Goal: Task Accomplishment & Management: Complete application form

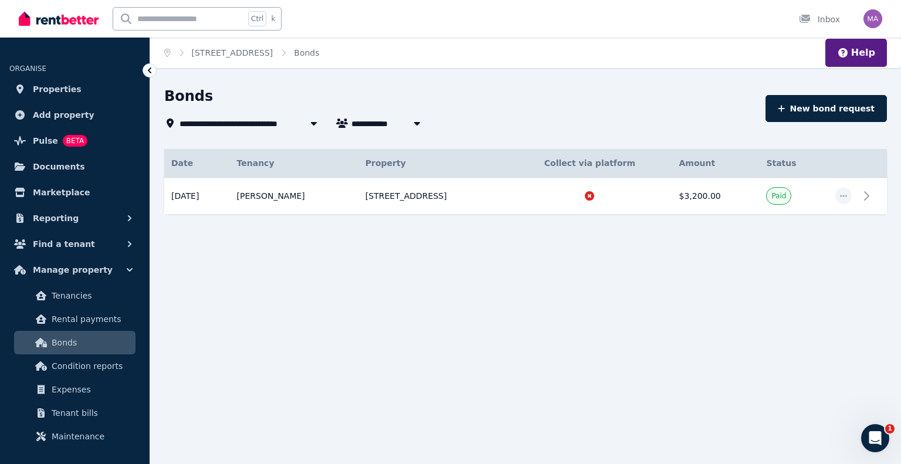
click at [370, 387] on div "**********" at bounding box center [450, 232] width 901 height 464
click at [46, 245] on span "Find a tenant" at bounding box center [64, 244] width 62 height 14
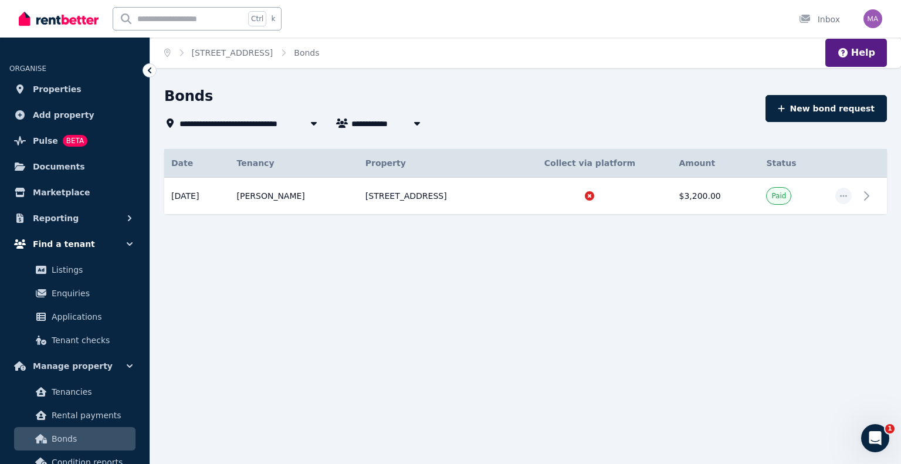
click at [46, 245] on span "Find a tenant" at bounding box center [64, 244] width 62 height 14
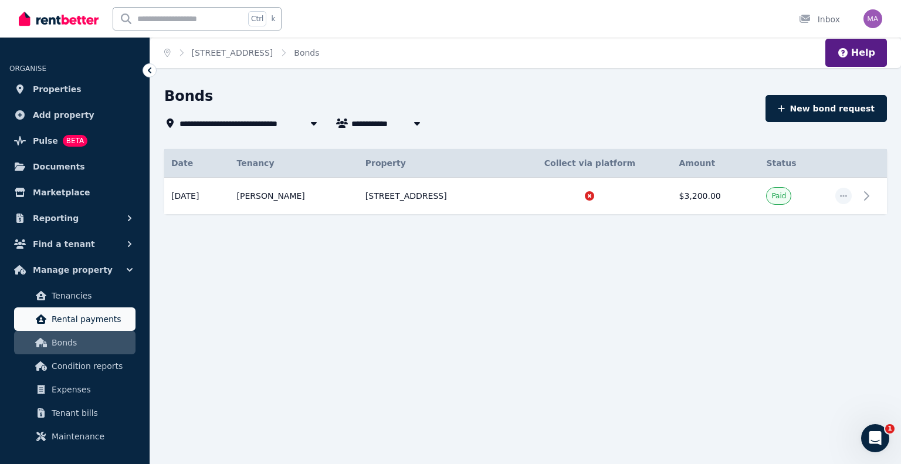
click at [53, 326] on link "Rental payments" at bounding box center [74, 318] width 121 height 23
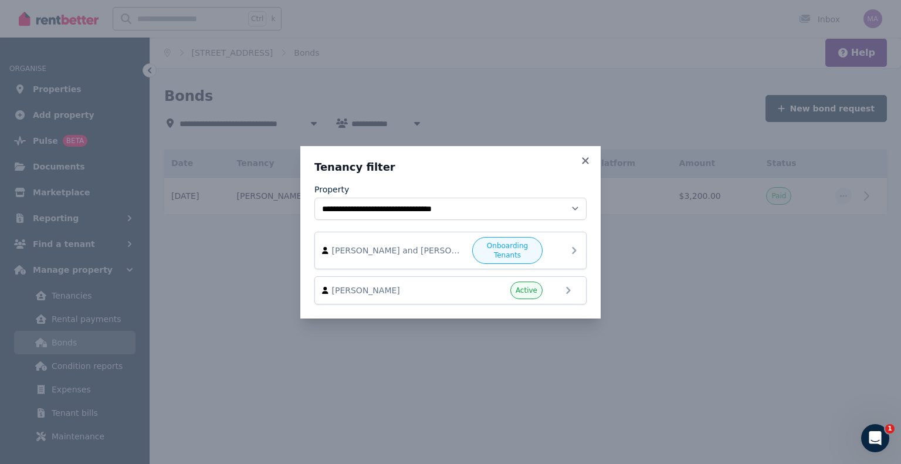
click at [573, 245] on icon at bounding box center [574, 251] width 14 height 14
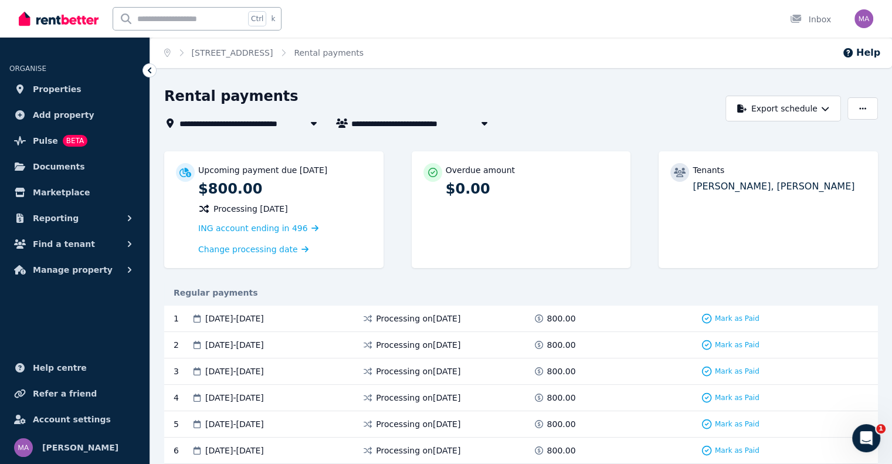
click at [259, 208] on span "Processing [DATE]" at bounding box center [251, 209] width 75 height 12
click at [391, 121] on span "[PERSON_NAME] and [PERSON_NAME]" at bounding box center [440, 123] width 178 height 14
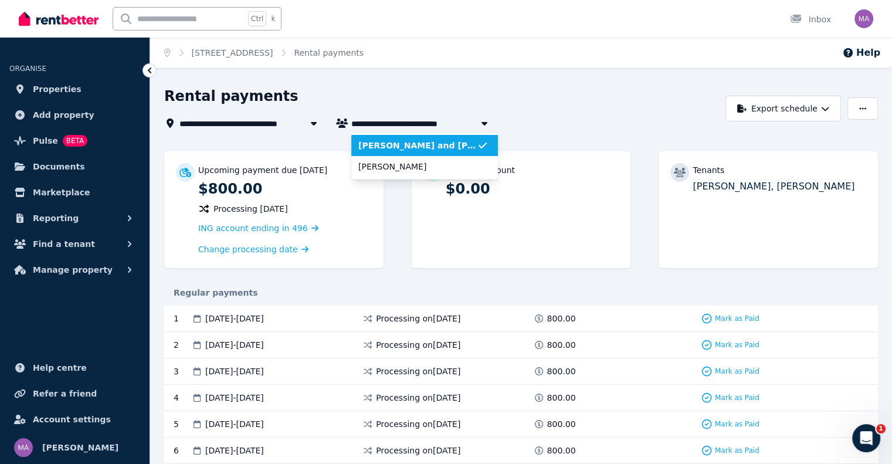
click at [391, 121] on span "[PERSON_NAME] and [PERSON_NAME]" at bounding box center [440, 123] width 178 height 14
type input "**********"
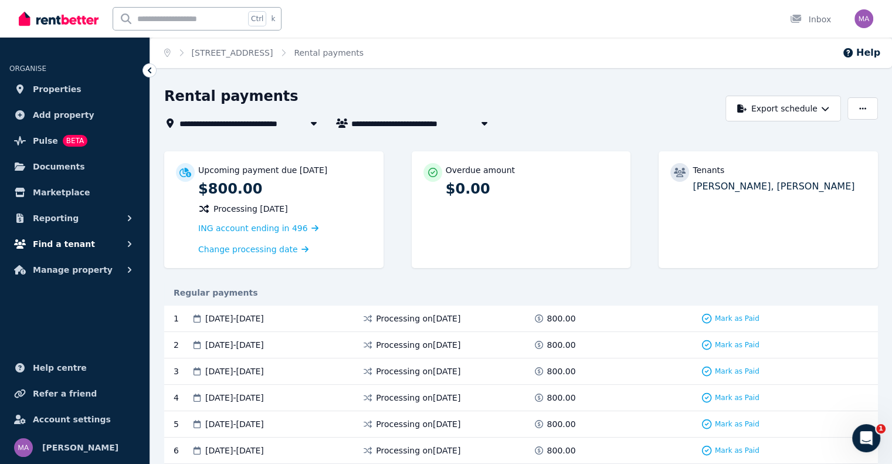
click at [100, 245] on button "Find a tenant" at bounding box center [74, 243] width 131 height 23
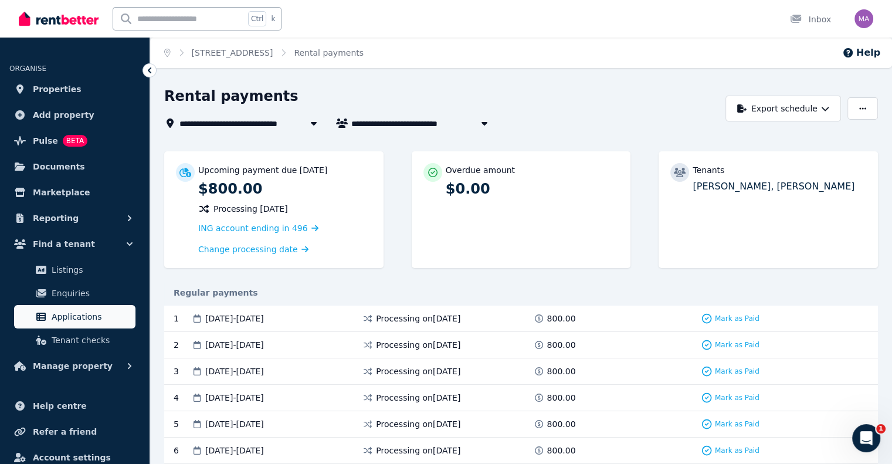
click at [75, 320] on span "Applications" at bounding box center [91, 317] width 79 height 14
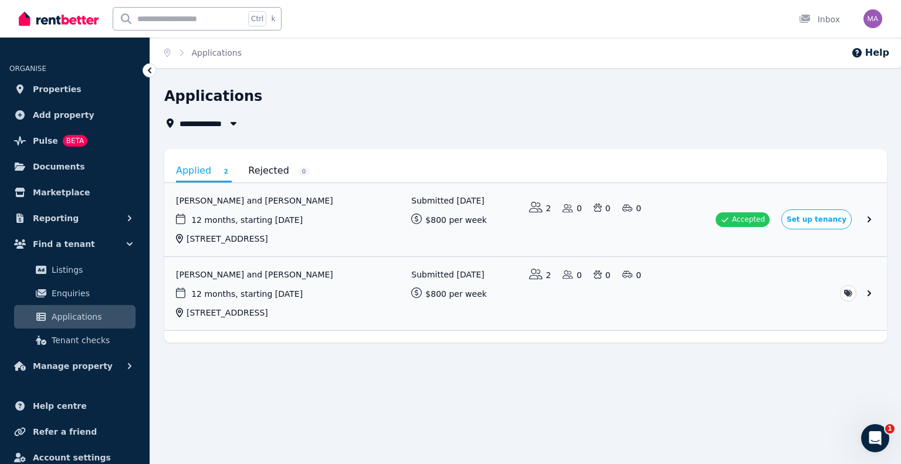
click at [261, 380] on div "**********" at bounding box center [525, 239] width 751 height 305
drag, startPoint x: 263, startPoint y: 381, endPoint x: 249, endPoint y: 403, distance: 25.9
click at [249, 403] on div "**********" at bounding box center [450, 232] width 901 height 464
click at [875, 217] on link "View application: Hannah Sheehy and Sean Murphy" at bounding box center [525, 219] width 723 height 73
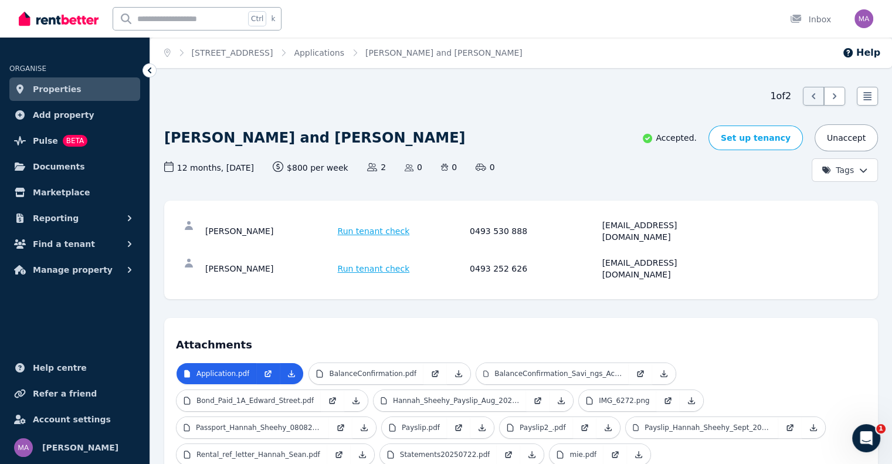
click at [697, 135] on p "Accepted." at bounding box center [669, 138] width 55 height 12
click at [697, 136] on p "Accepted." at bounding box center [669, 138] width 55 height 12
click at [738, 131] on link "Set up tenancy" at bounding box center [756, 138] width 94 height 25
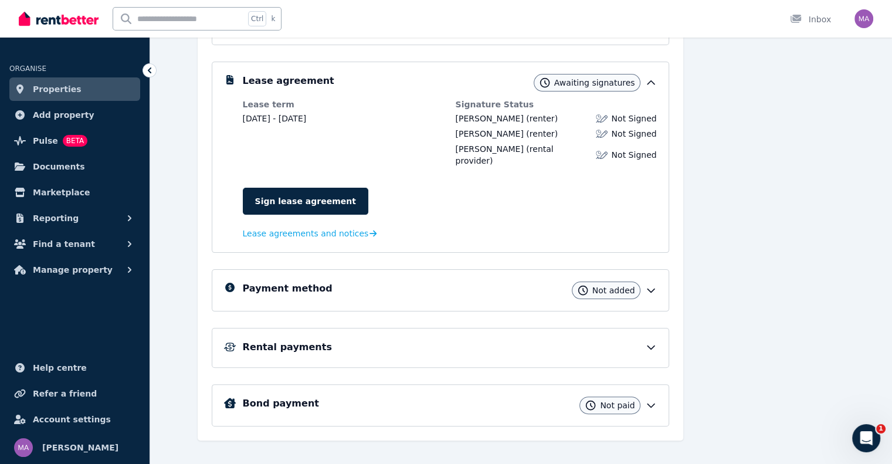
scroll to position [211, 0]
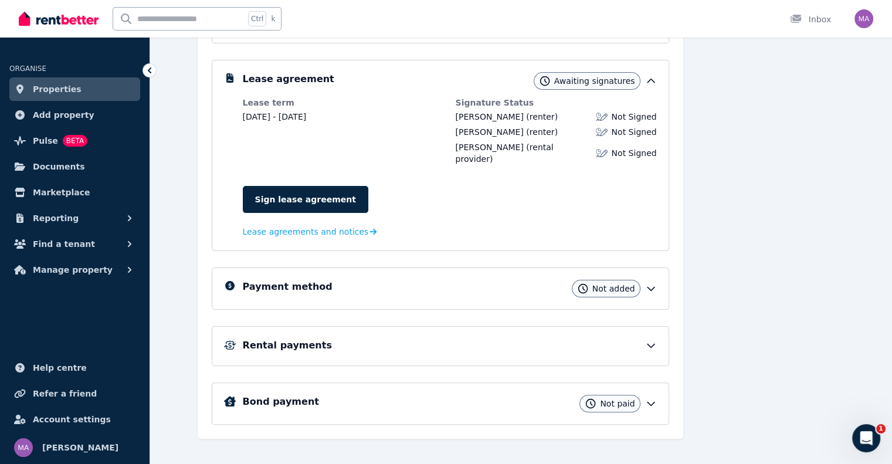
click at [429, 280] on div "Payment method Not added" at bounding box center [450, 289] width 414 height 18
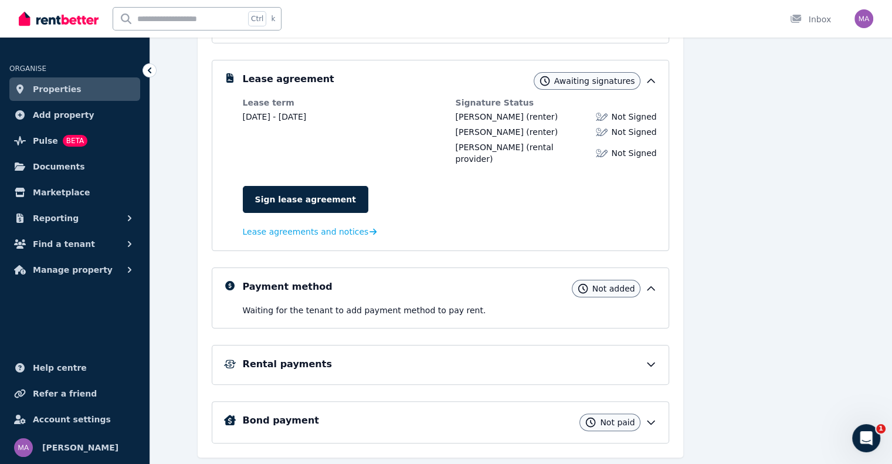
drag, startPoint x: 429, startPoint y: 269, endPoint x: 415, endPoint y: 276, distance: 15.2
click at [415, 280] on div "Payment method Not added" at bounding box center [450, 289] width 414 height 18
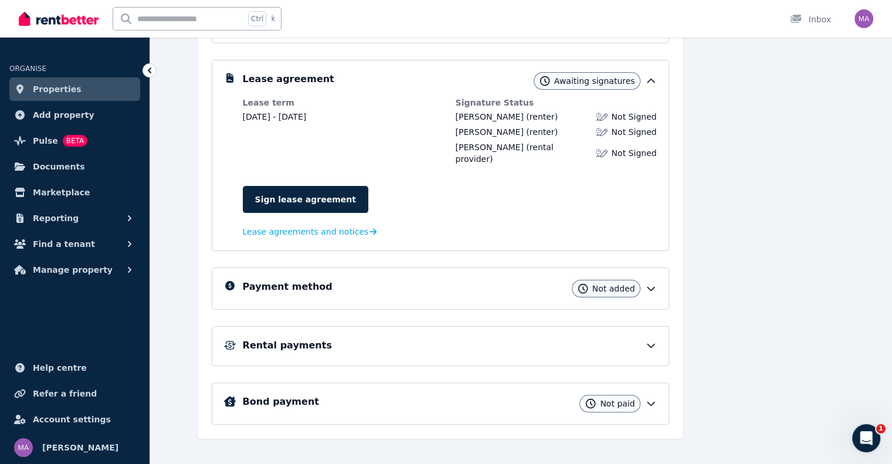
click at [540, 345] on div "Rental payments" at bounding box center [441, 346] width 458 height 40
click at [540, 339] on div "Rental payments" at bounding box center [450, 346] width 414 height 14
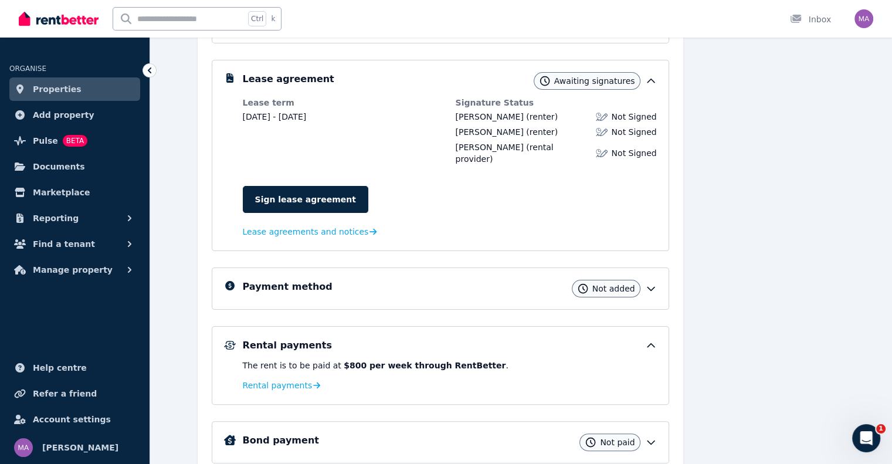
click at [536, 339] on div "Rental payments" at bounding box center [450, 346] width 414 height 14
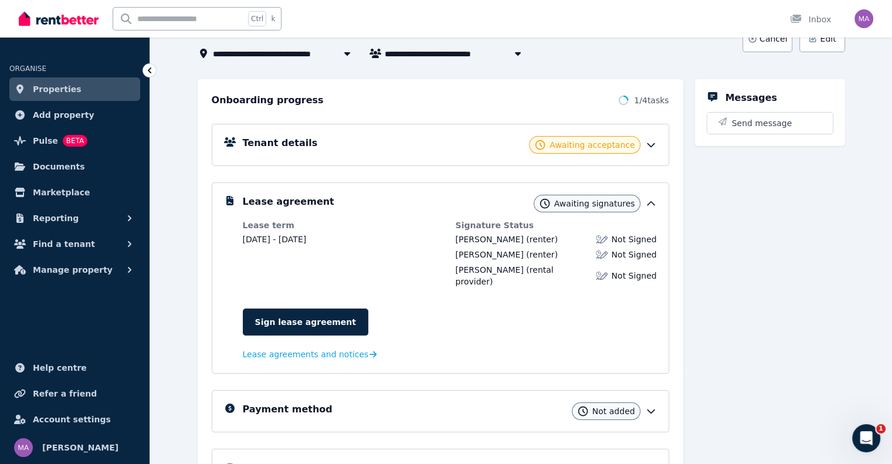
scroll to position [0, 0]
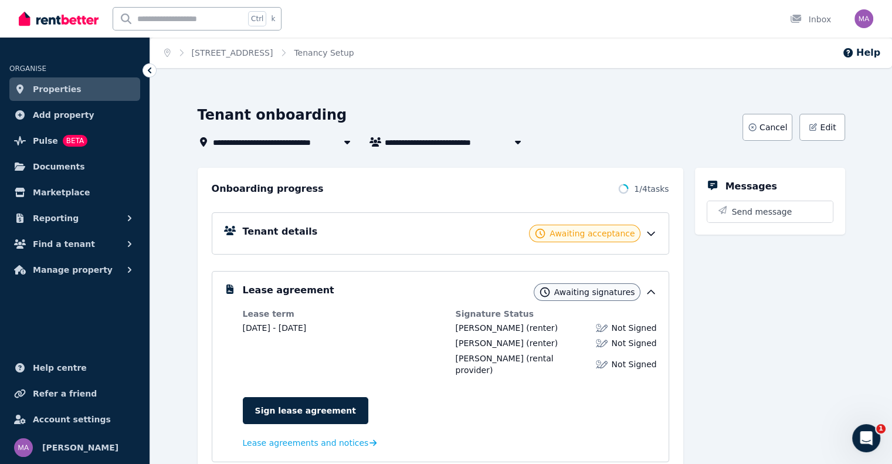
click at [816, 315] on div "Messages Send message" at bounding box center [770, 409] width 150 height 482
click at [814, 315] on div "Messages Send message" at bounding box center [770, 409] width 150 height 482
